Goal: Information Seeking & Learning: Learn about a topic

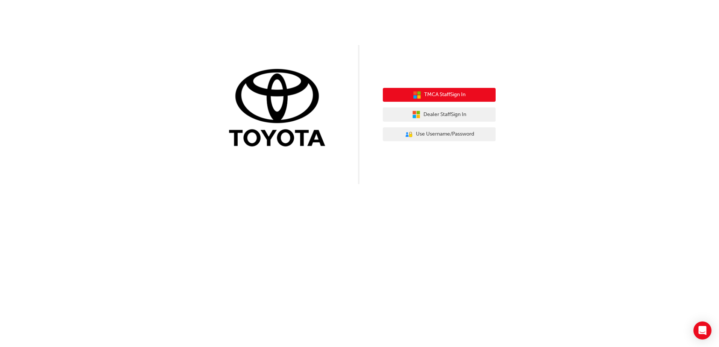
click at [440, 93] on span "TMCA Staff Sign In" at bounding box center [444, 95] width 41 height 9
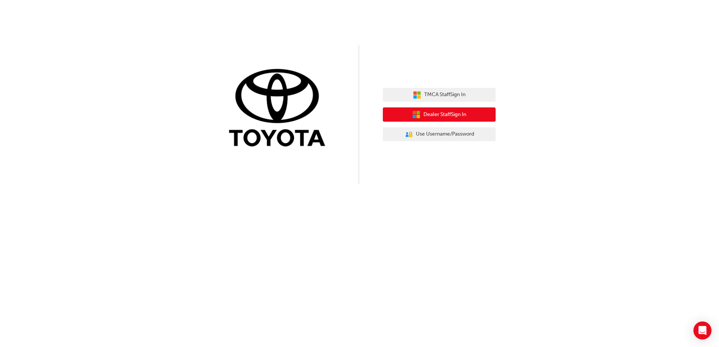
click at [445, 112] on span "Dealer Staff Sign In" at bounding box center [444, 115] width 43 height 9
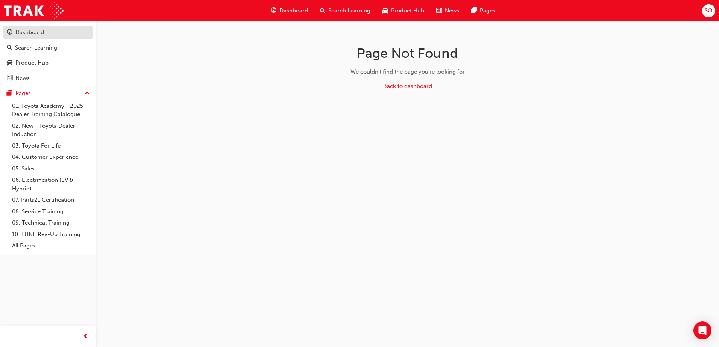
click at [31, 30] on div "Dashboard" at bounding box center [29, 32] width 29 height 9
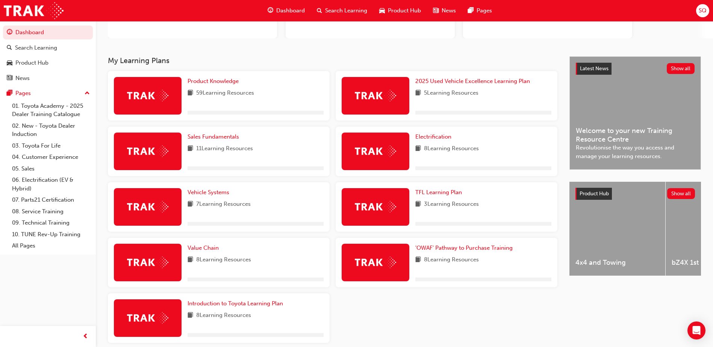
scroll to position [113, 0]
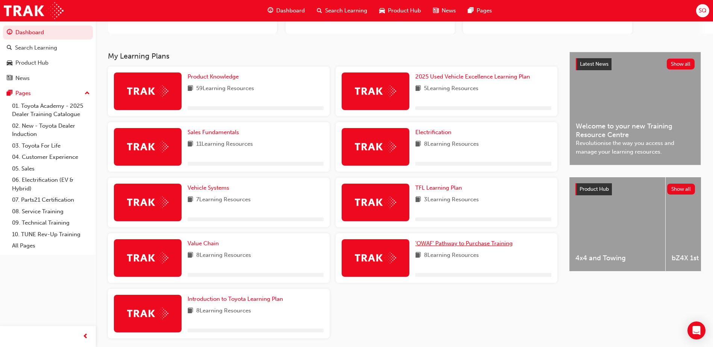
click at [457, 246] on span "'OWAF' Pathway to Purchase Training" at bounding box center [463, 243] width 97 height 7
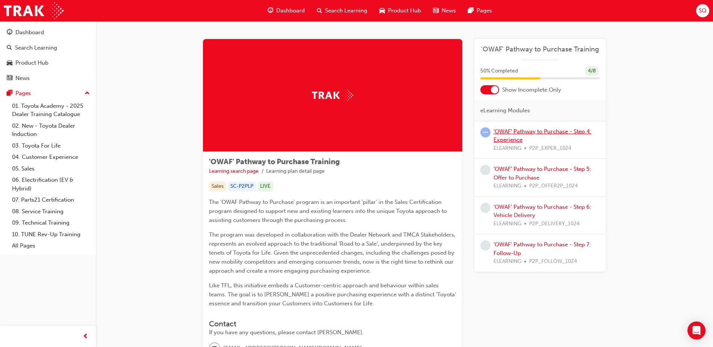
click at [534, 130] on link "'OWAF' Pathway to Purchase - Step 4: Experience" at bounding box center [543, 135] width 98 height 15
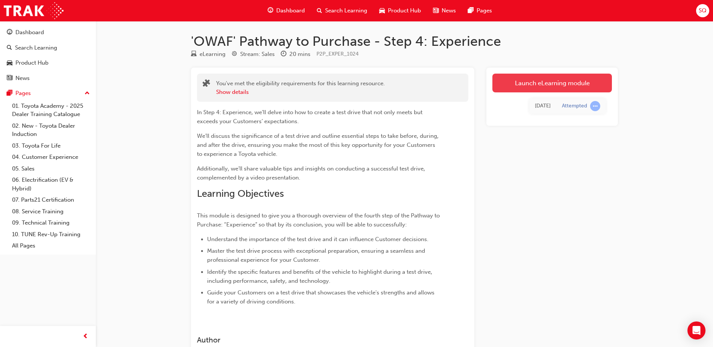
click at [546, 79] on link "Launch eLearning module" at bounding box center [553, 83] width 120 height 19
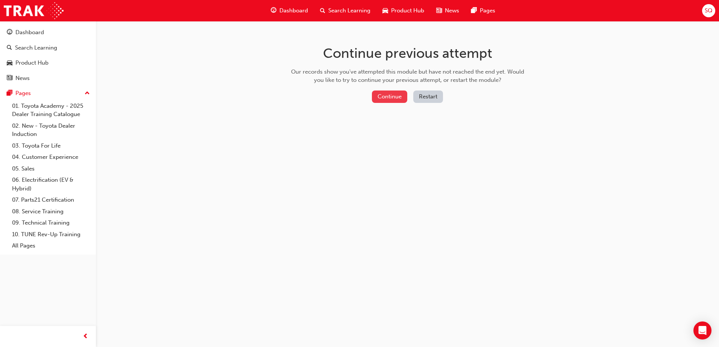
click at [389, 100] on button "Continue" at bounding box center [389, 97] width 35 height 12
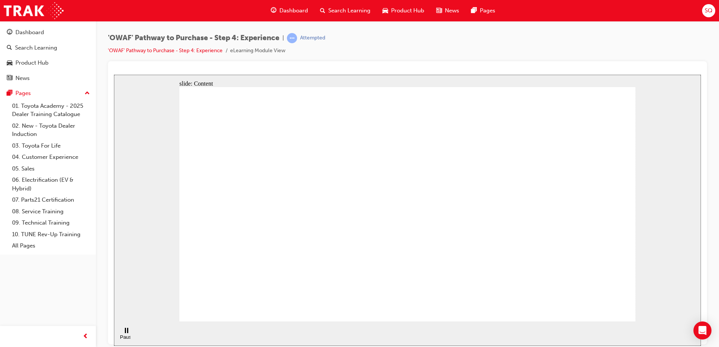
click at [667, 126] on div "slide: Content Rectangle 1 Learning objectives Understand the importance of the…" at bounding box center [407, 209] width 587 height 271
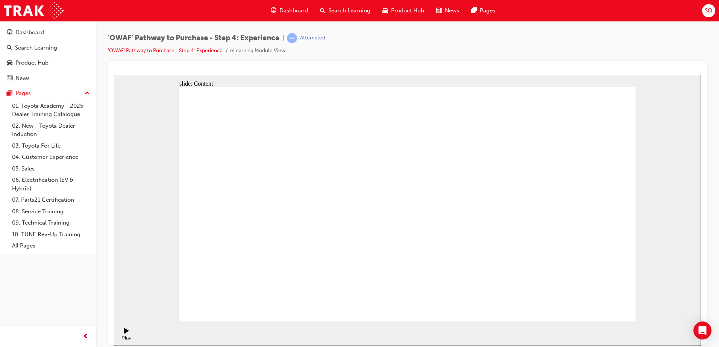
drag, startPoint x: 553, startPoint y: 180, endPoint x: 594, endPoint y: 185, distance: 41.3
